Goal: Find specific page/section: Find specific page/section

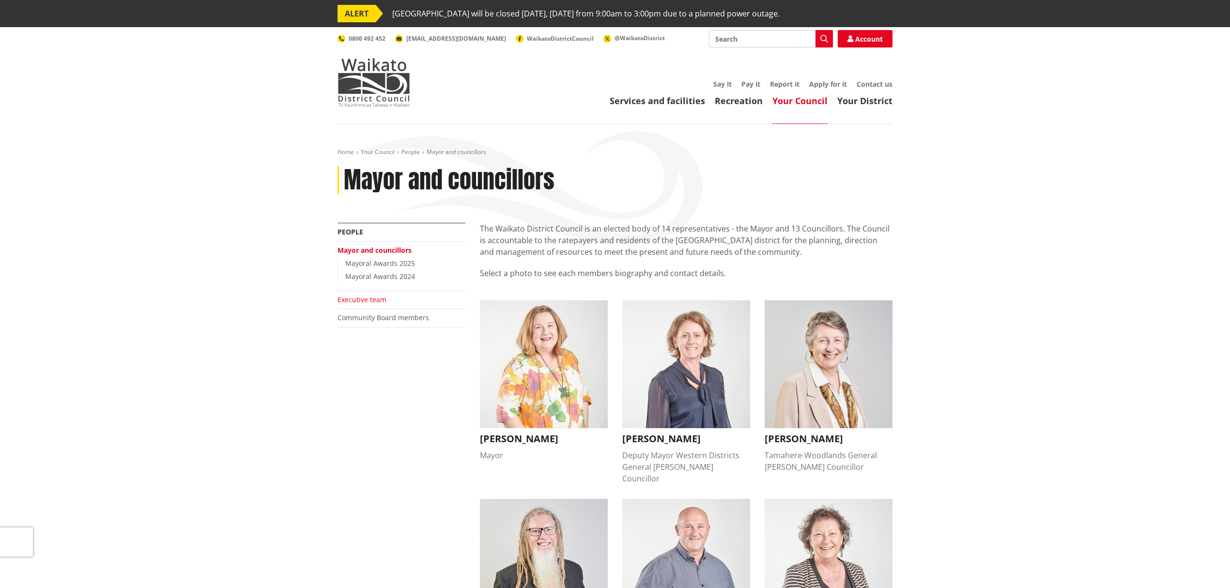
click at [364, 301] on link "Executive team" at bounding box center [362, 299] width 49 height 9
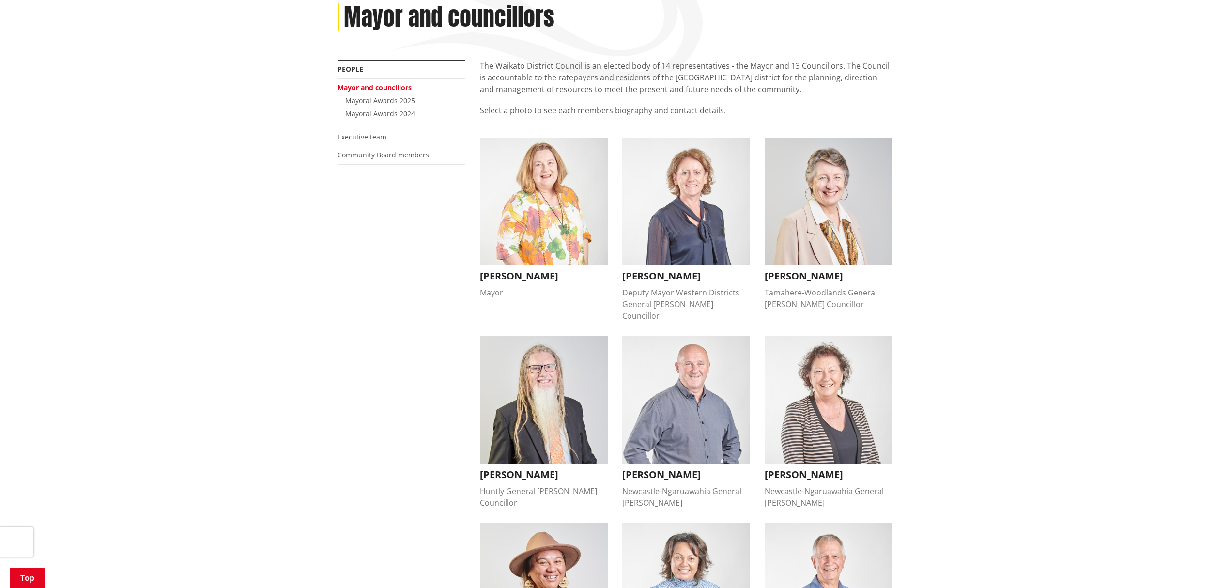
scroll to position [194, 0]
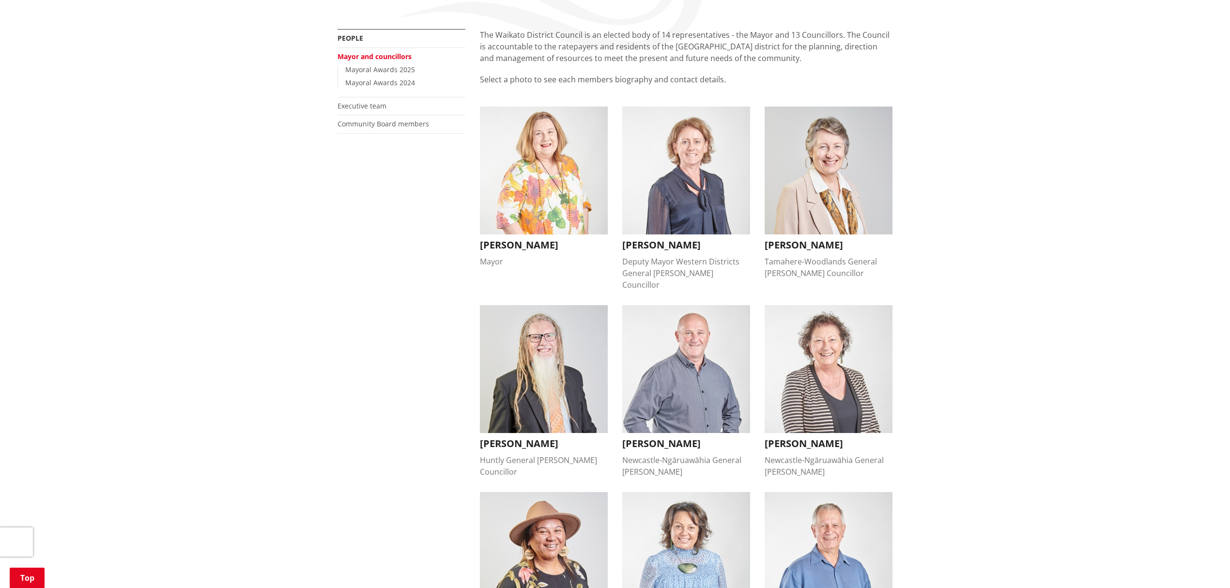
click at [922, 111] on div "Home Your Council People Mayor and councillors Mayor and councillors More from …" at bounding box center [615, 572] width 1230 height 1285
